Goal: Task Accomplishment & Management: Use online tool/utility

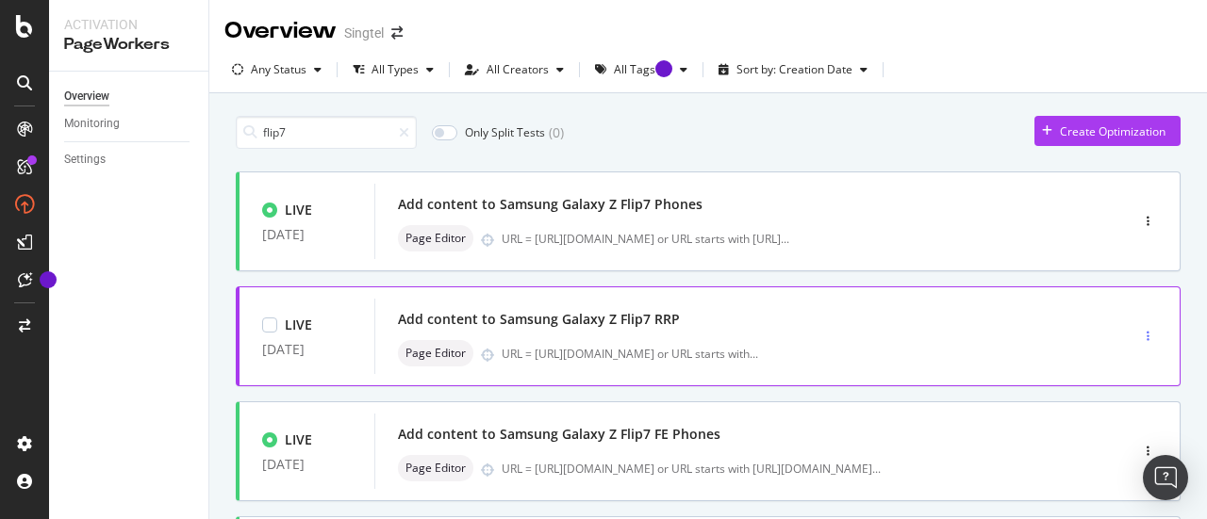
click at [1139, 335] on div "button" at bounding box center [1148, 336] width 18 height 11
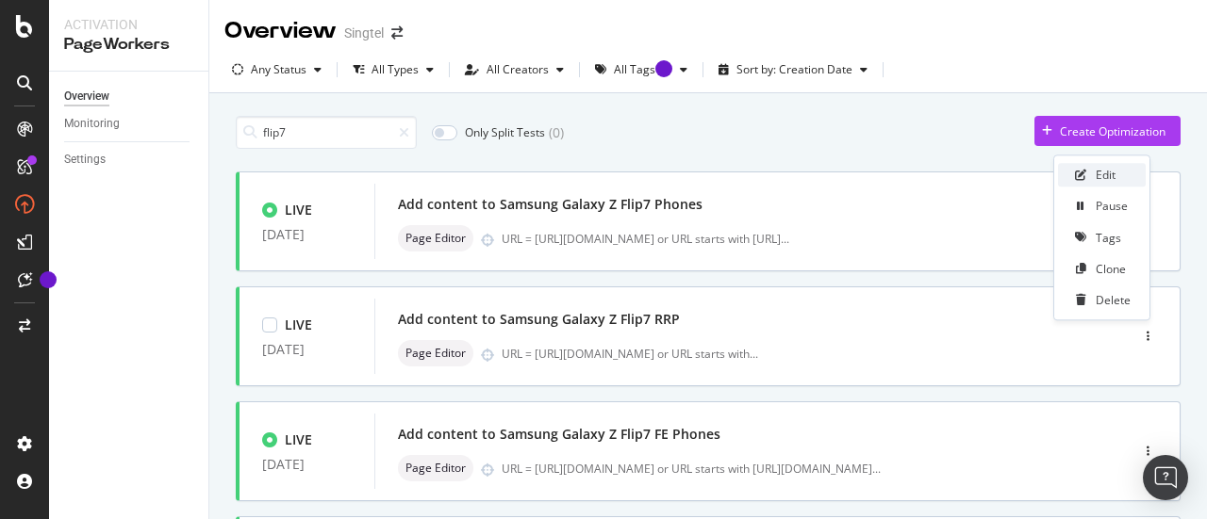
click at [1118, 184] on div "Edit" at bounding box center [1102, 176] width 88 height 24
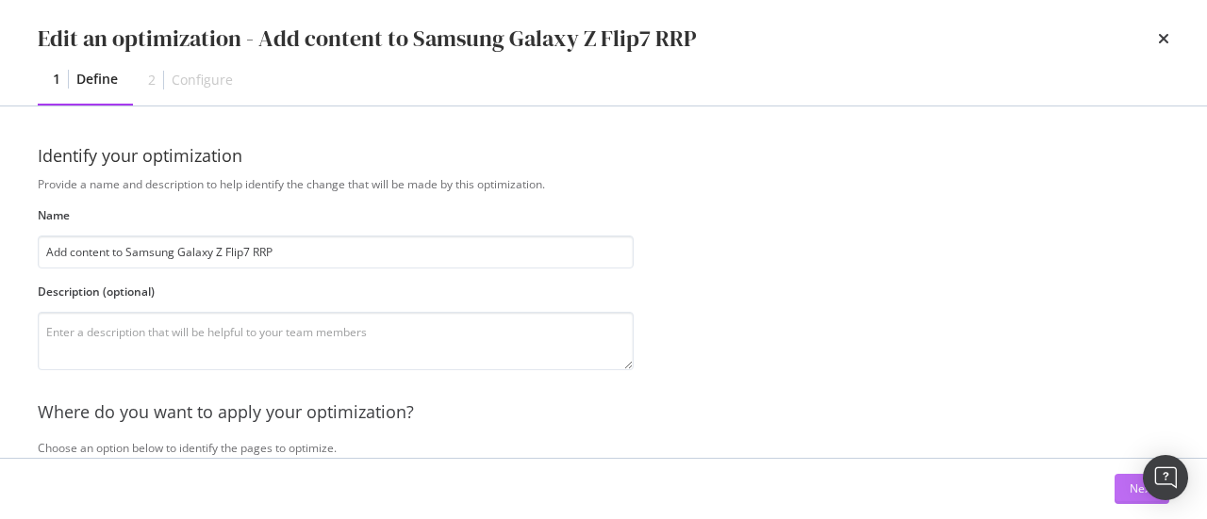
click at [1128, 487] on button "Next" at bounding box center [1141, 489] width 55 height 30
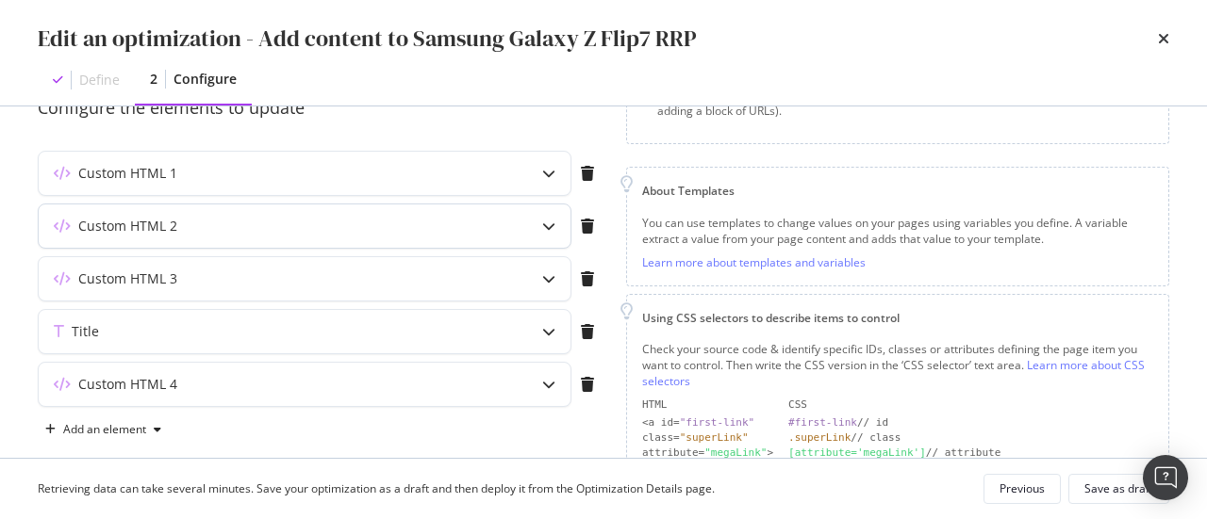
scroll to position [195, 0]
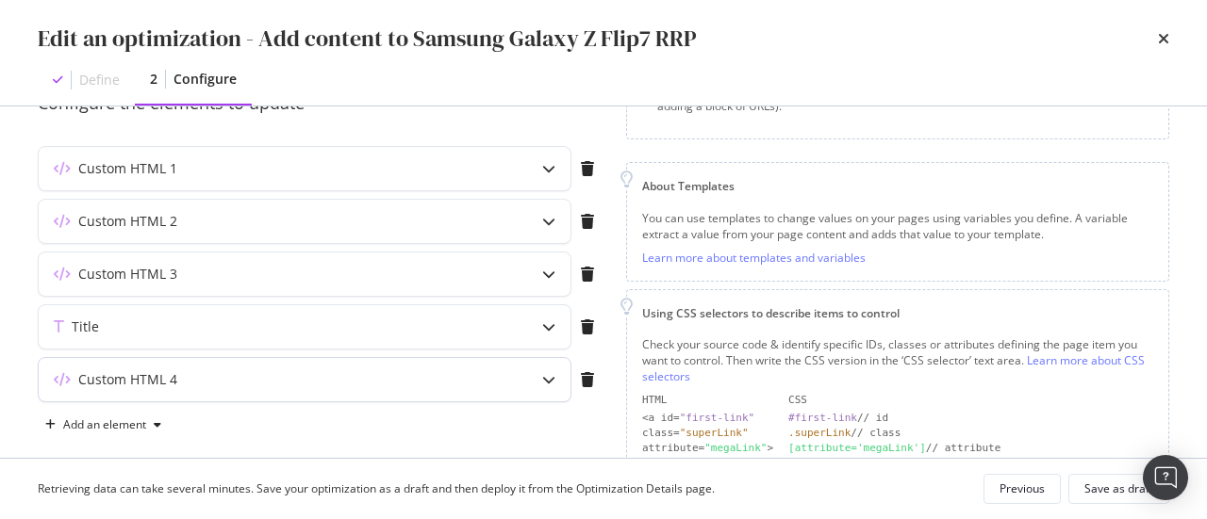
click at [460, 376] on div "Custom HTML 4" at bounding box center [267, 379] width 457 height 19
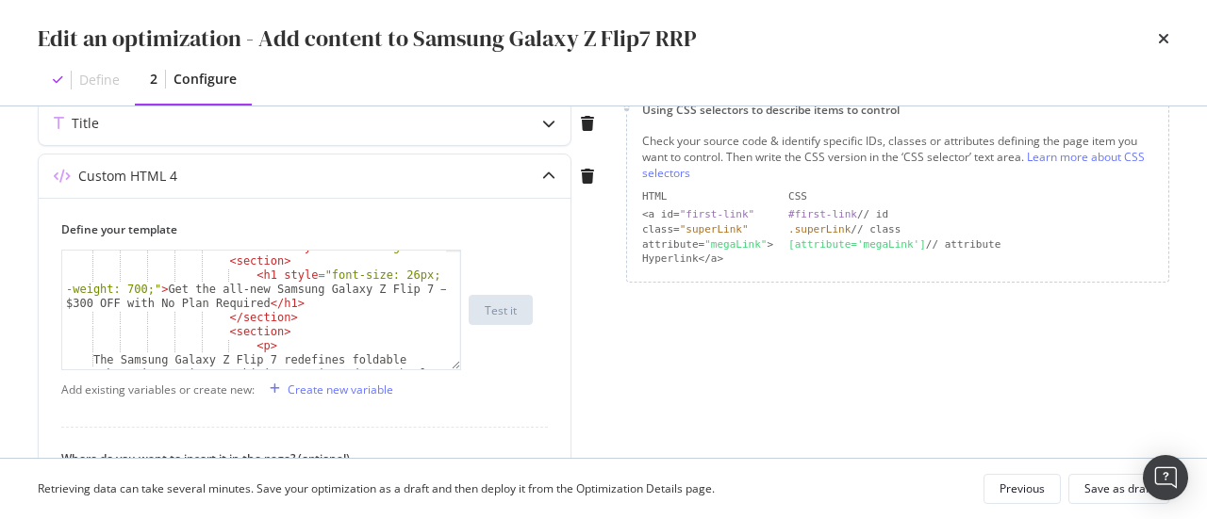
scroll to position [398, 0]
click at [87, 301] on div "< section style = "text-align:left" > < section > < h1 style = "font-size: 26px…" at bounding box center [255, 364] width 386 height 247
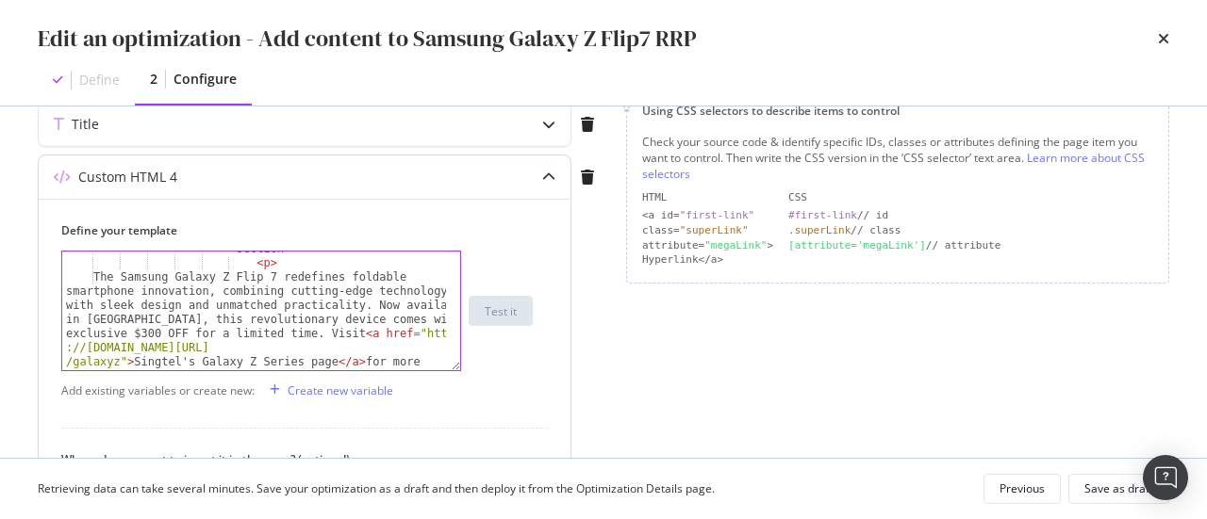
scroll to position [180, 0]
click at [146, 329] on div "< section > < p > The Samsung Galaxy Z Flip 7 redefines foldable smartphone inn…" at bounding box center [255, 364] width 386 height 247
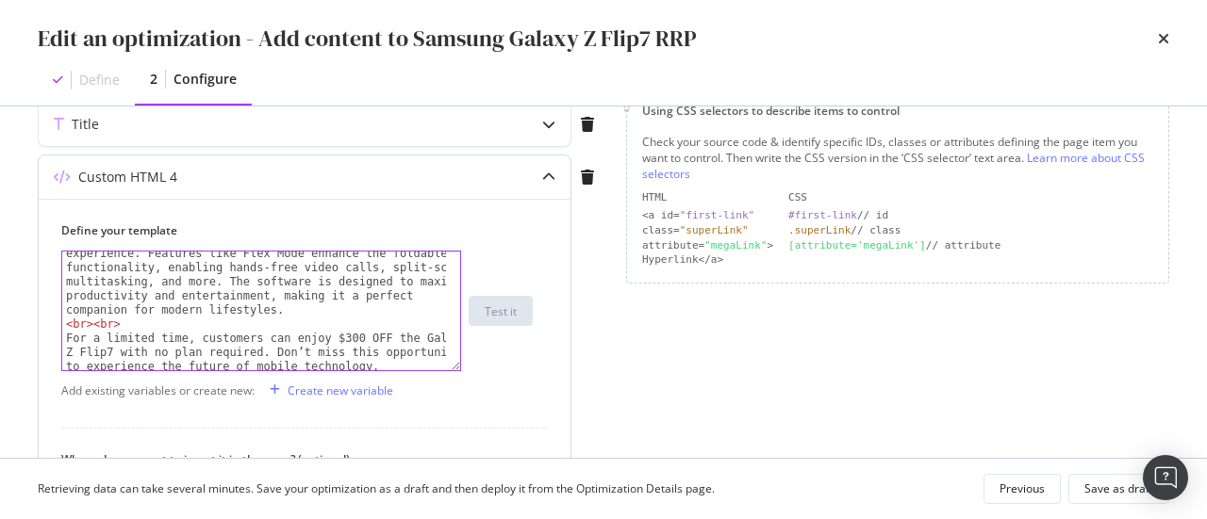
scroll to position [1433, 0]
click at [331, 335] on div "Running on Android 16 with Samsung’s One UI 8, the Galaxy Z Flip7 offers a seam…" at bounding box center [255, 335] width 386 height 233
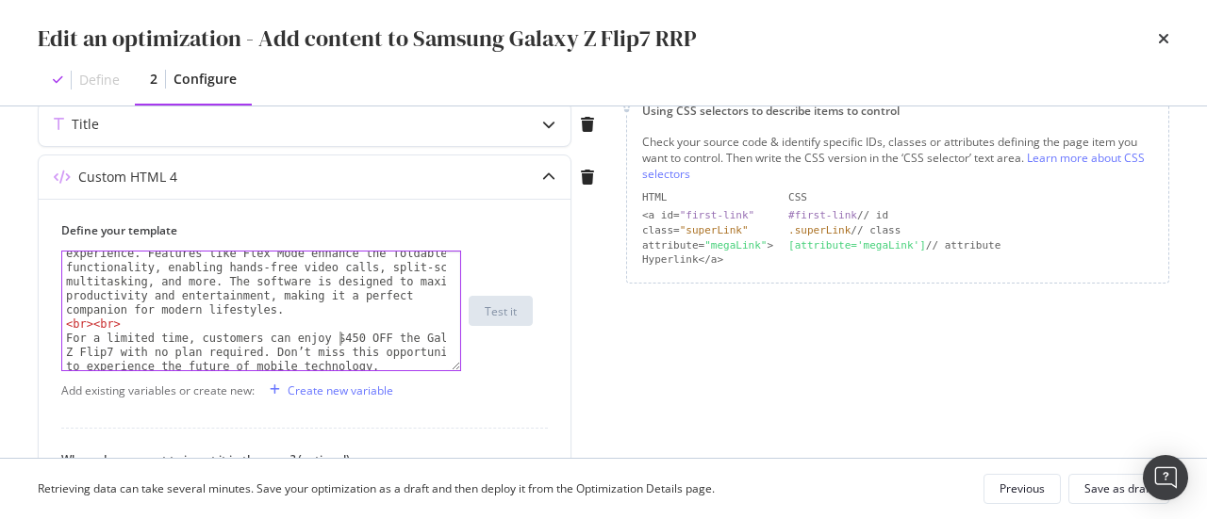
type textarea "For a limited time, customers can enjoy $450 OFF the Galaxy Z Flip7 with no pla…"
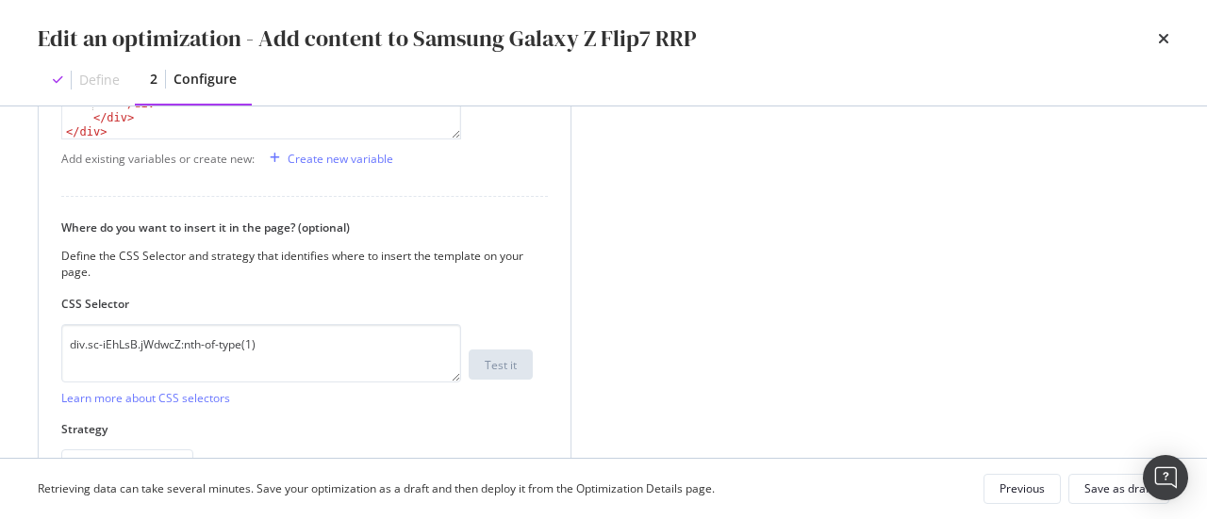
scroll to position [639, 0]
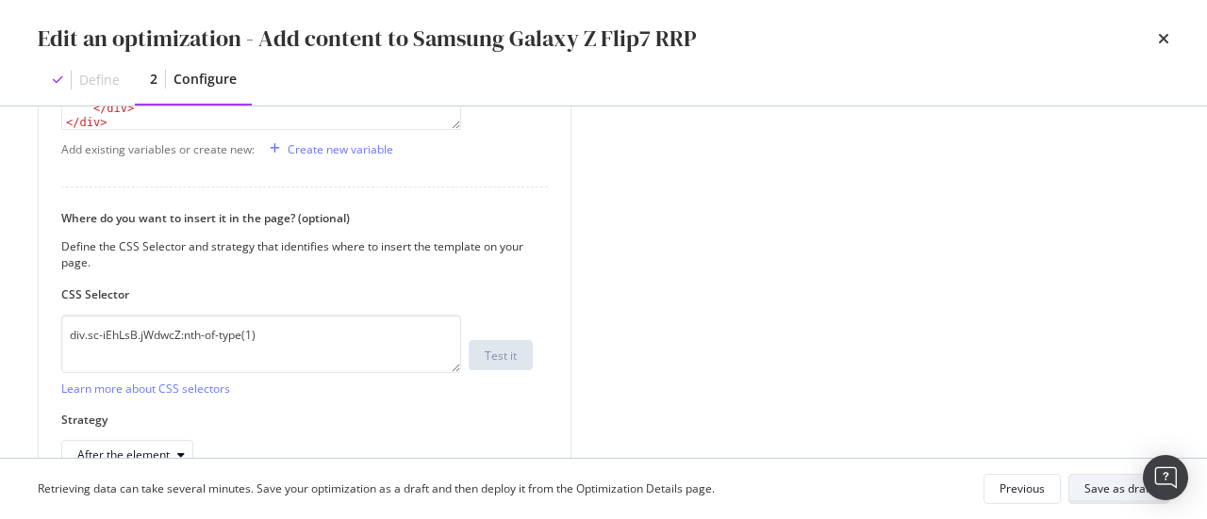
click at [1106, 487] on div "Save as draft" at bounding box center [1118, 489] width 69 height 16
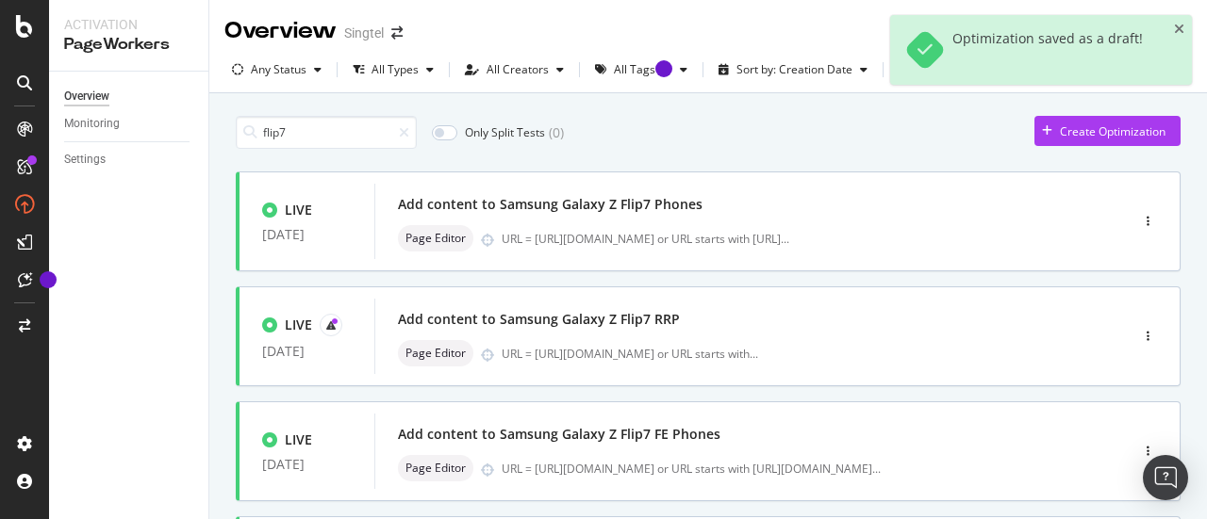
click at [339, 118] on input "flip7" at bounding box center [326, 132] width 181 height 33
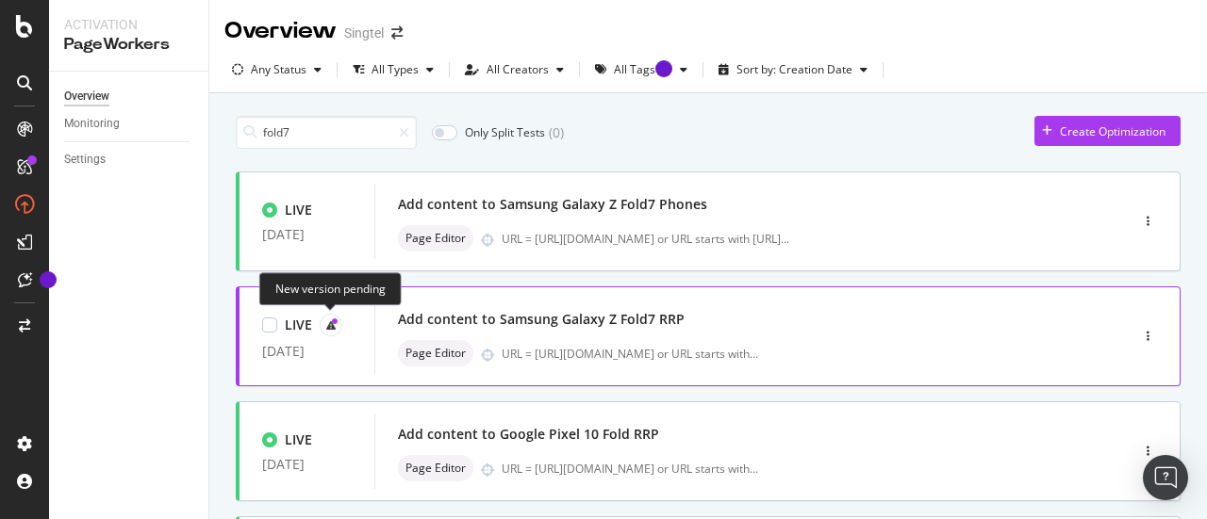
click at [339, 320] on div at bounding box center [331, 325] width 23 height 23
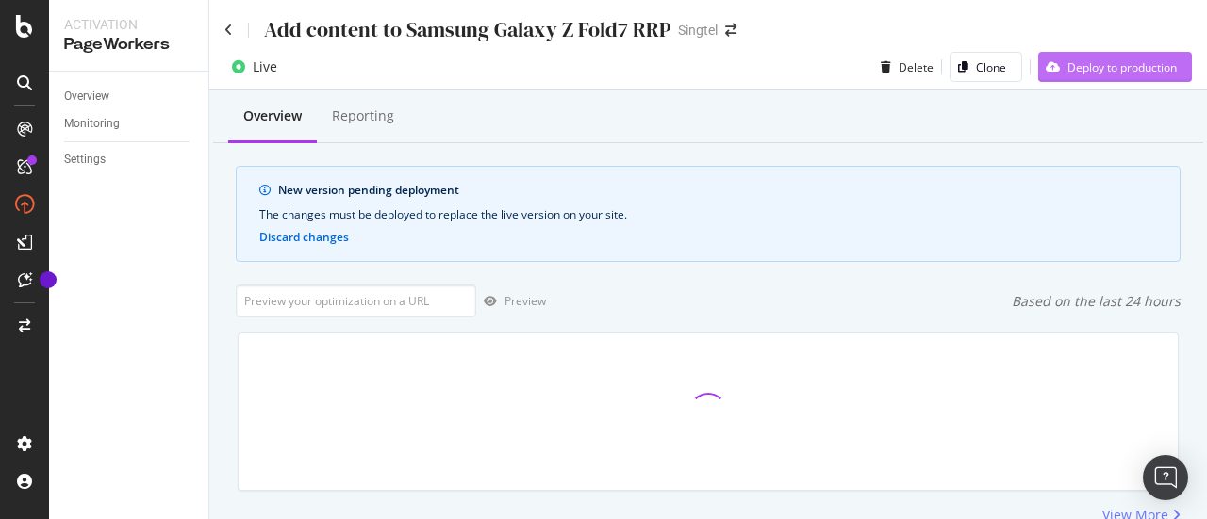
click at [1120, 74] on div "Deploy to production" at bounding box center [1121, 67] width 109 height 16
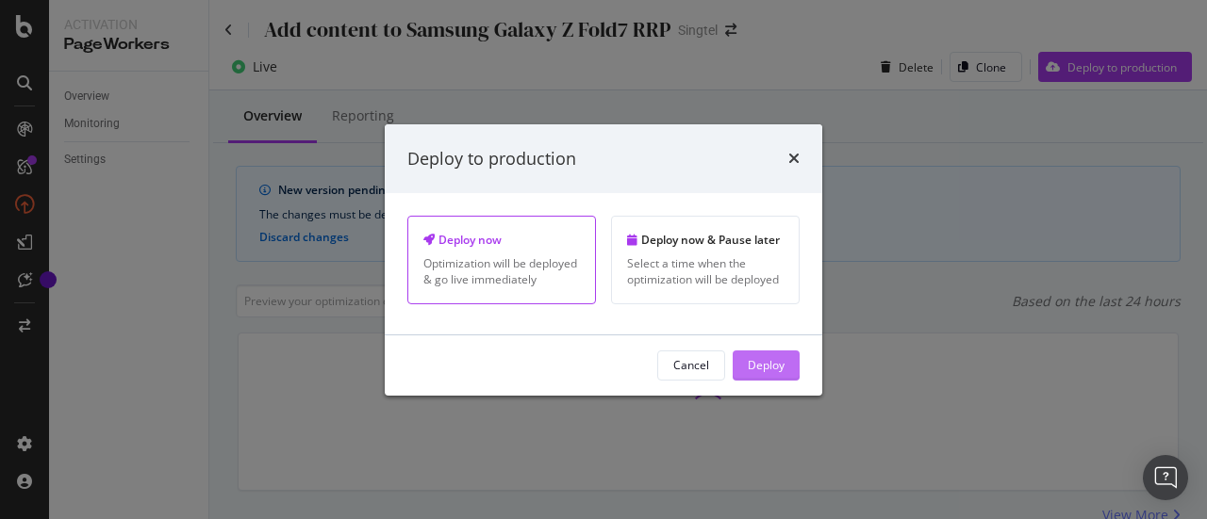
click at [772, 370] on div "Deploy" at bounding box center [766, 365] width 37 height 16
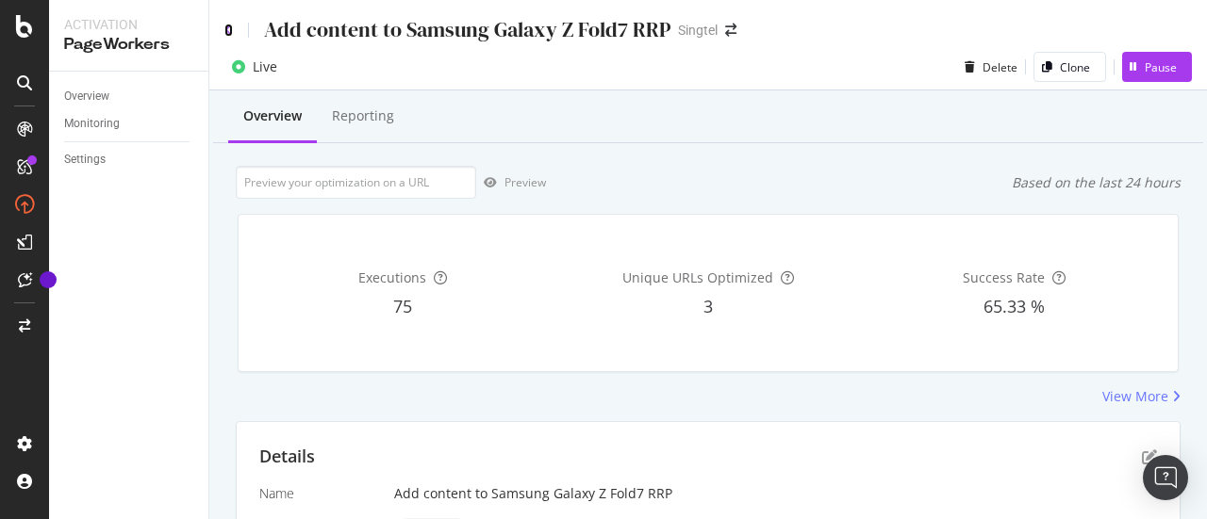
click at [227, 27] on icon at bounding box center [228, 30] width 8 height 13
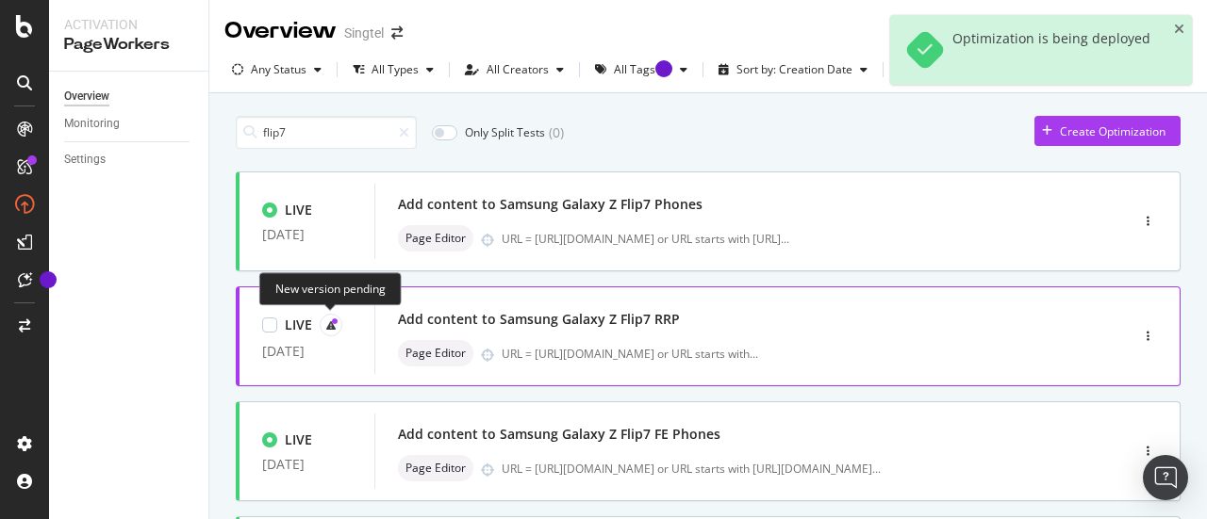
click at [328, 326] on icon at bounding box center [330, 325] width 9 height 9
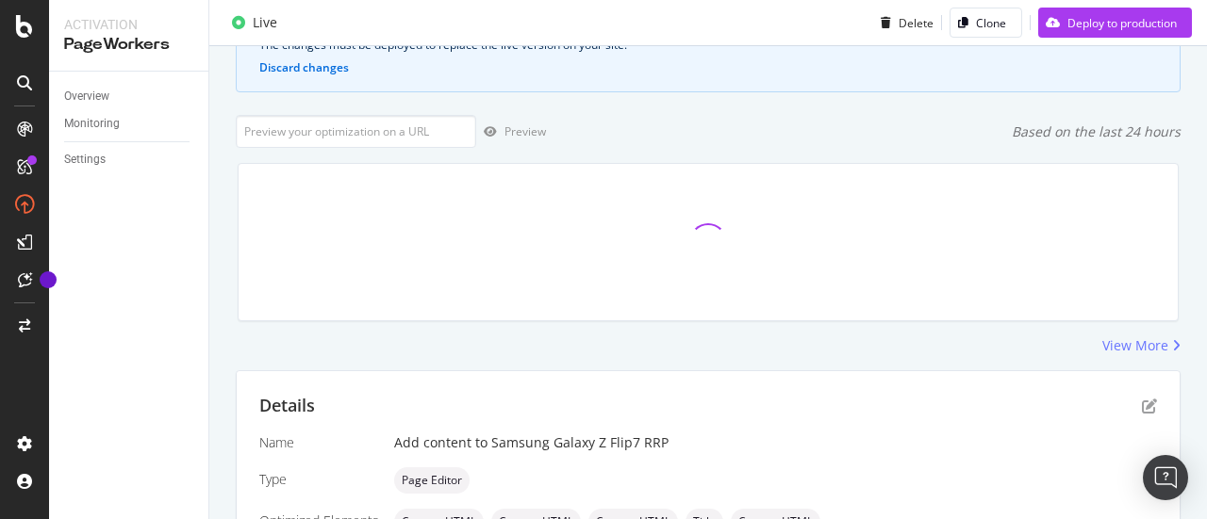
scroll to position [319, 0]
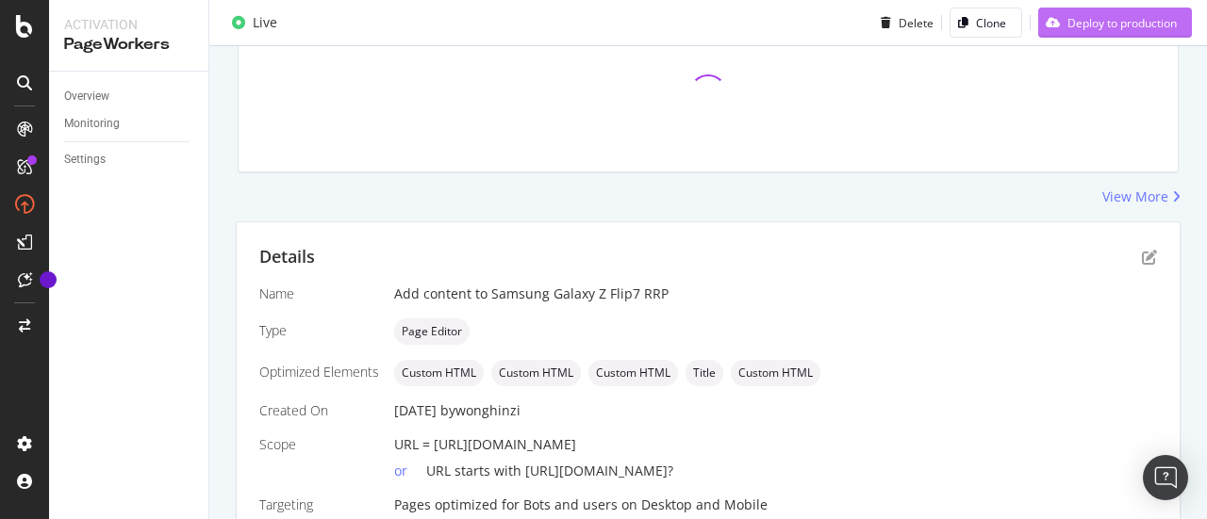
click at [1096, 32] on div "Deploy to production" at bounding box center [1107, 22] width 139 height 28
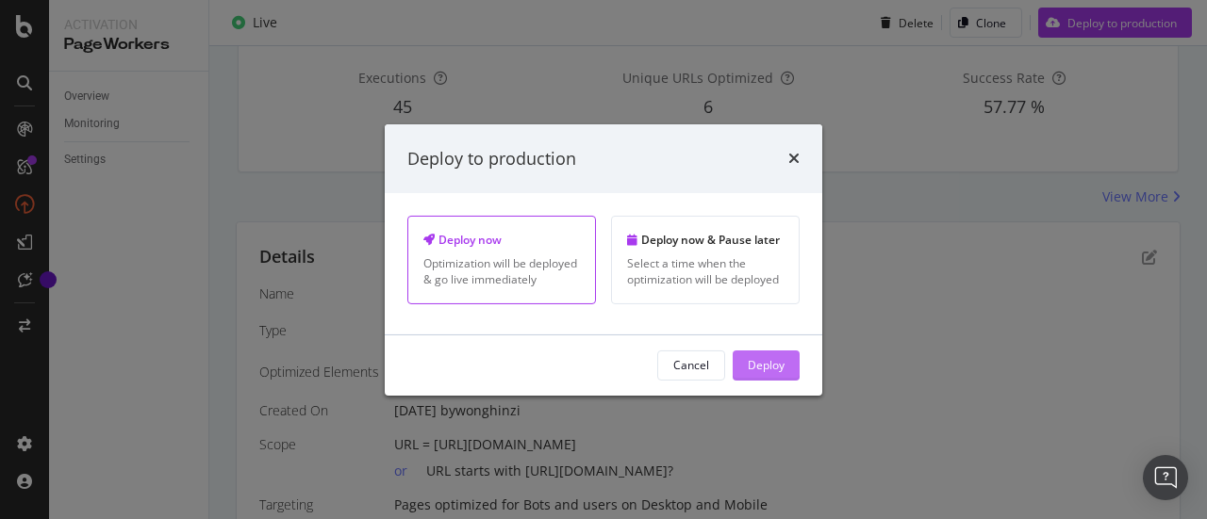
click at [767, 369] on div "Deploy" at bounding box center [766, 365] width 37 height 16
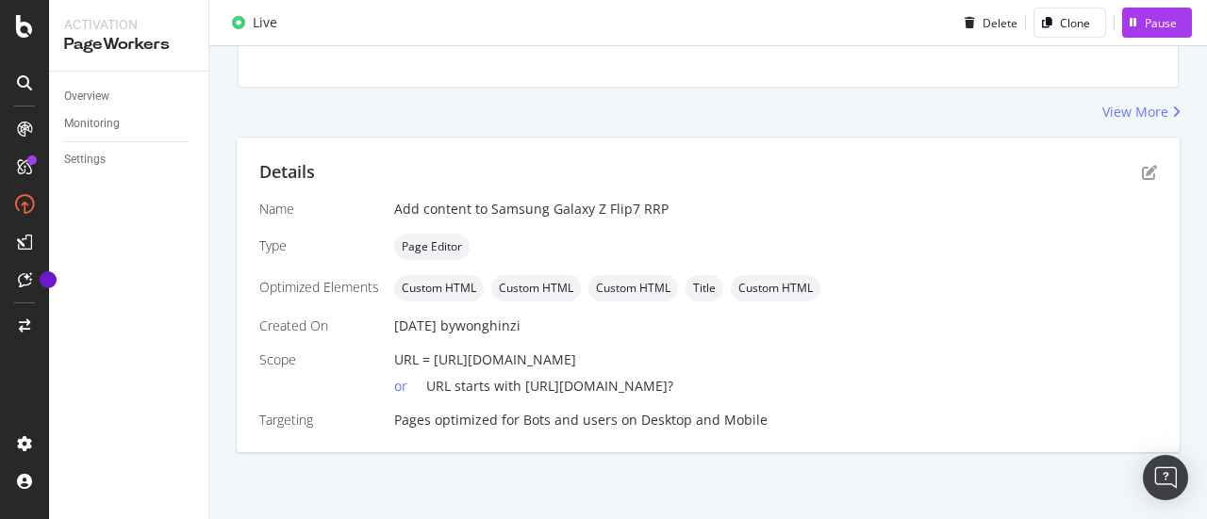
scroll to position [200, 0]
